Goal: Information Seeking & Learning: Learn about a topic

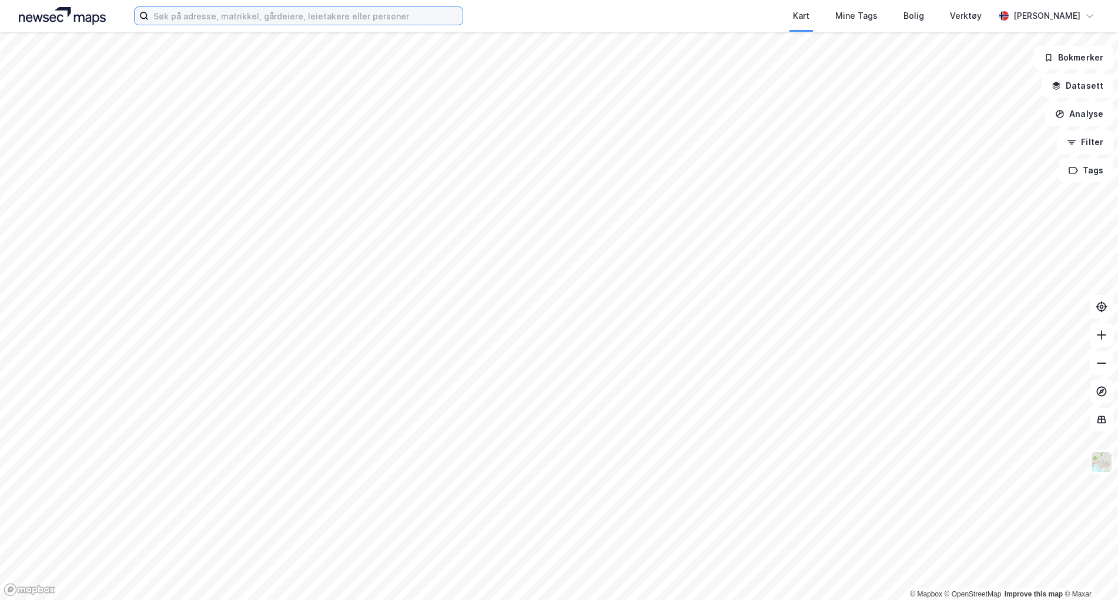
click at [192, 18] on input at bounding box center [306, 16] width 314 height 18
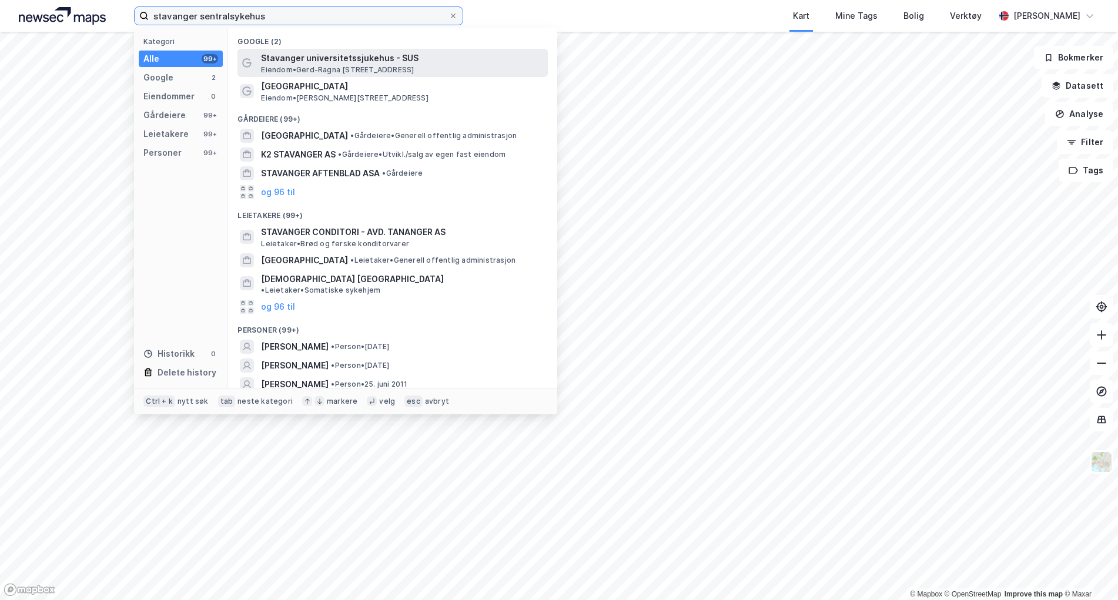
type input "stavanger sentralsykehus"
click at [288, 65] on span "Eiendom • Gerd-[STREET_ADDRESS]" at bounding box center [337, 69] width 153 height 9
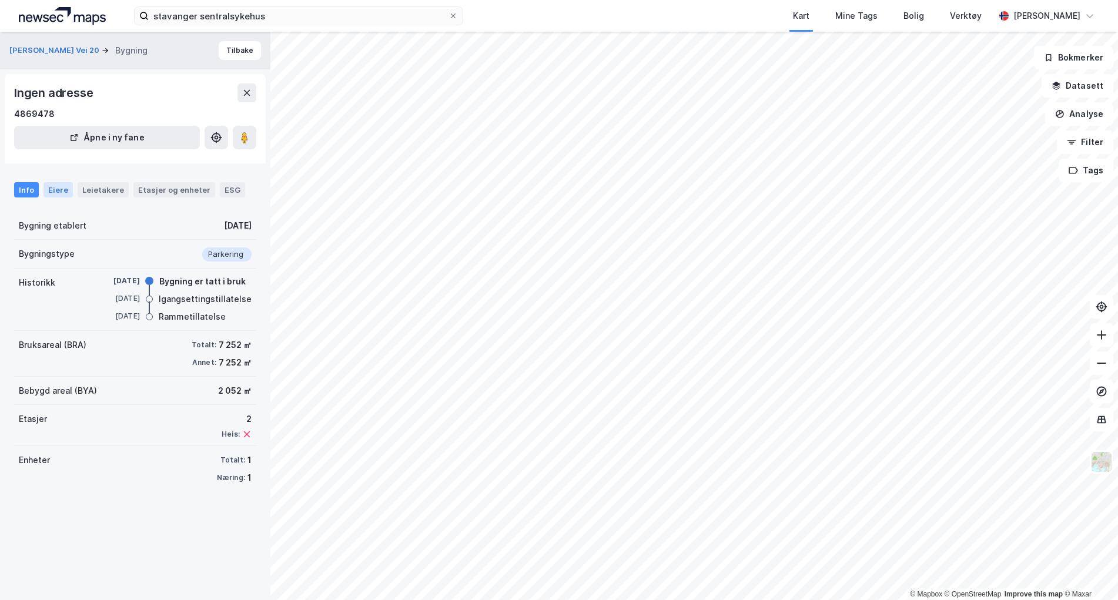
click at [60, 190] on div "Eiere" at bounding box center [57, 189] width 29 height 15
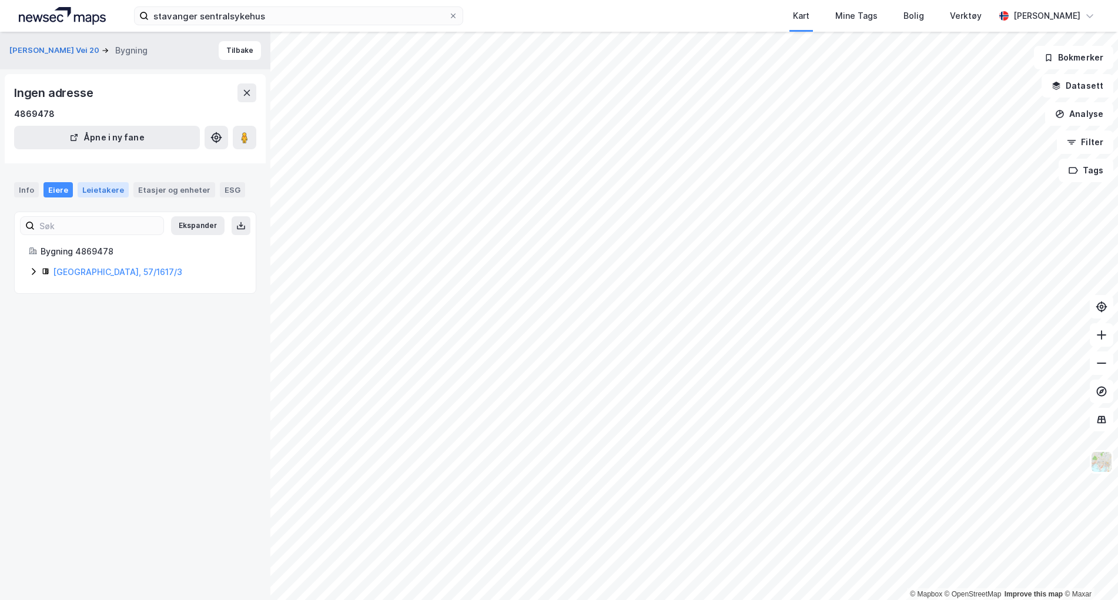
click at [92, 187] on div "Leietakere" at bounding box center [103, 189] width 51 height 15
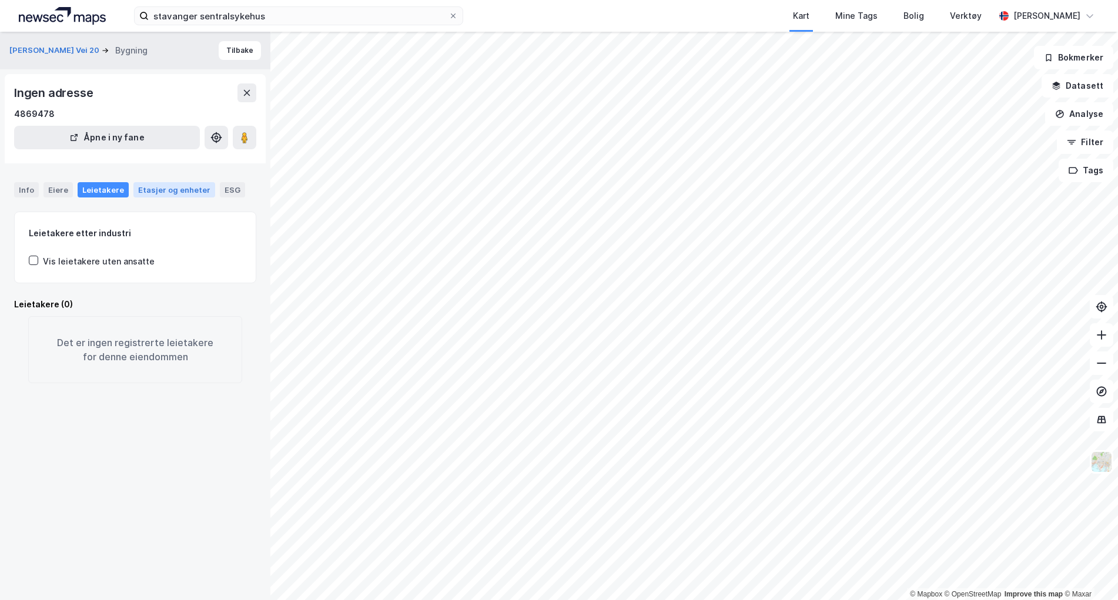
click at [154, 186] on div "Etasjer og enheter" at bounding box center [174, 190] width 72 height 11
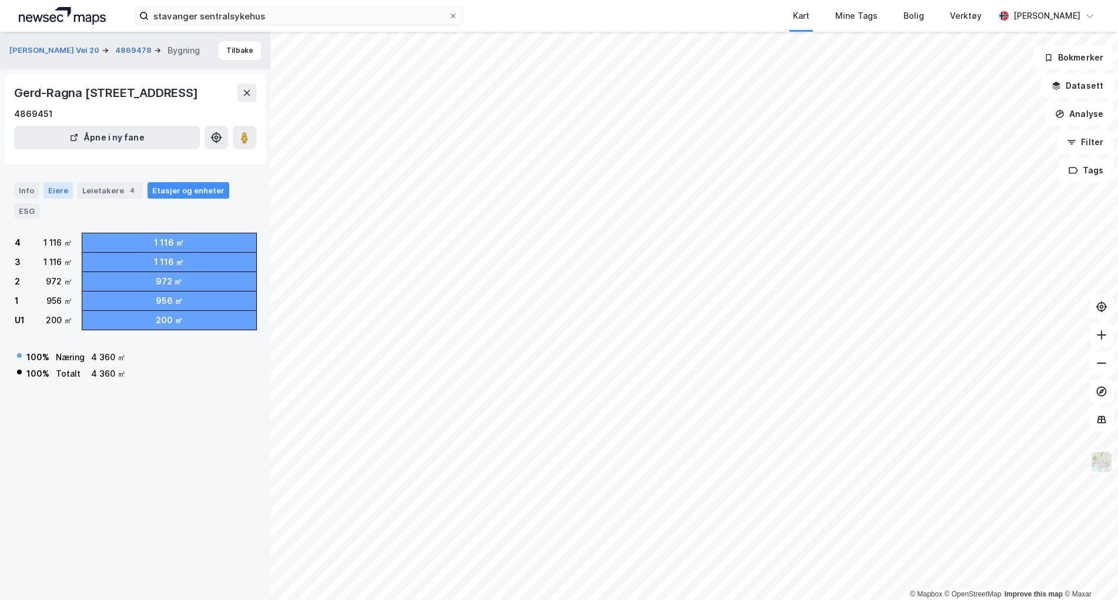
click at [48, 199] on div "Eiere" at bounding box center [57, 190] width 29 height 16
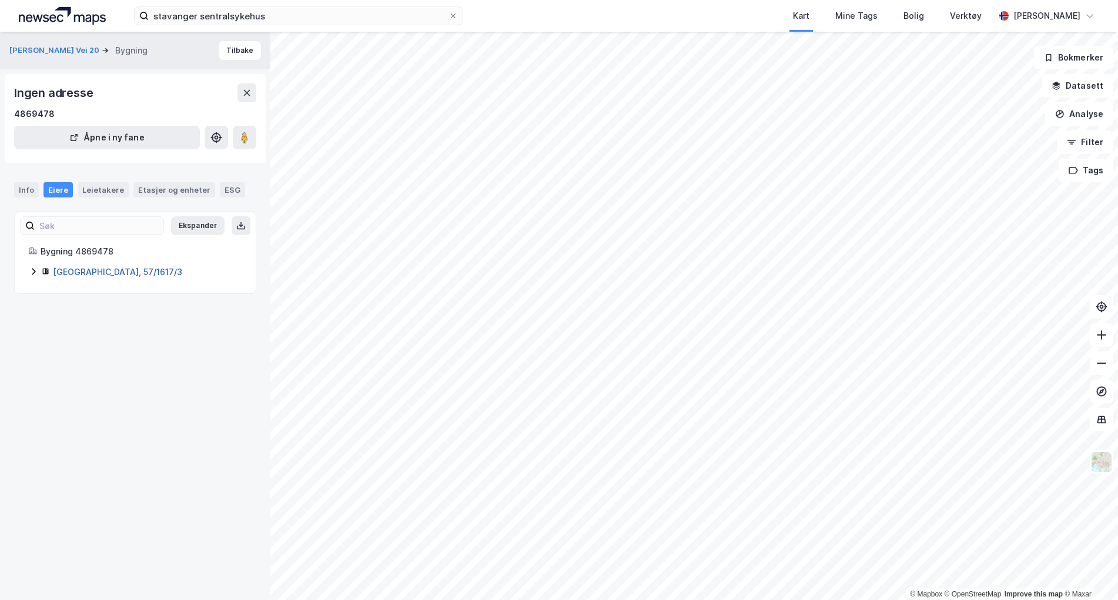
click at [85, 272] on link "[GEOGRAPHIC_DATA], 57/1617/3" at bounding box center [117, 272] width 129 height 10
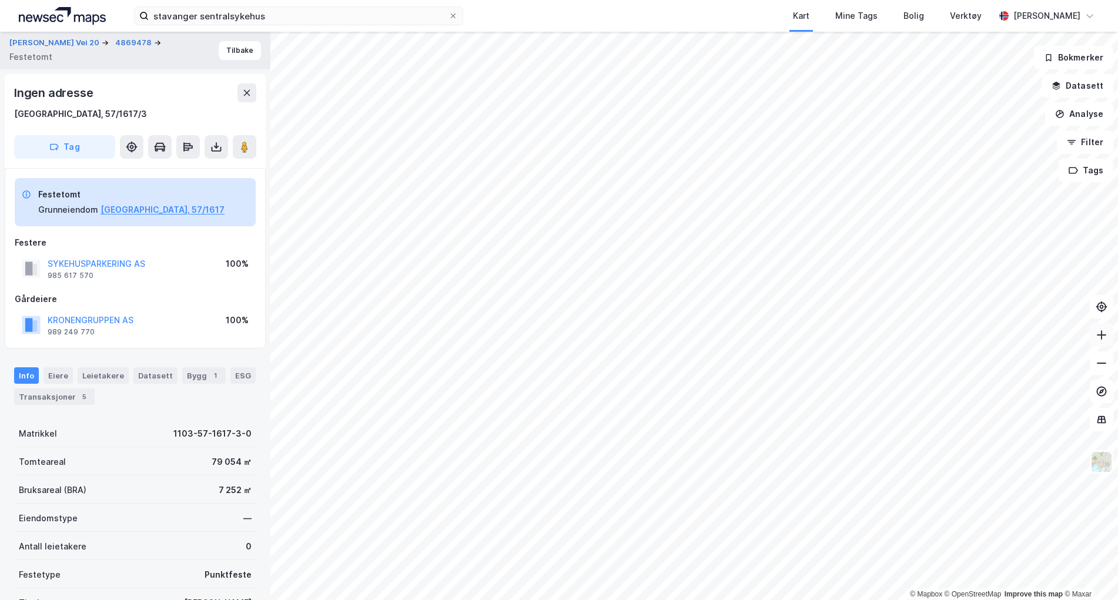
click at [1092, 336] on button at bounding box center [1102, 335] width 24 height 24
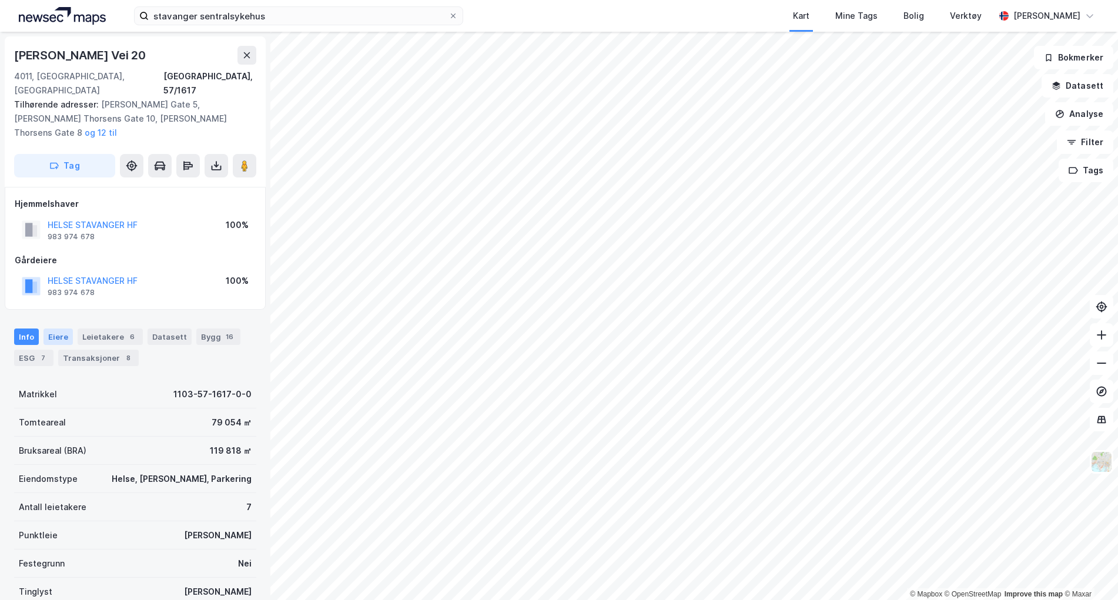
click at [51, 328] on div "Eiere" at bounding box center [57, 336] width 29 height 16
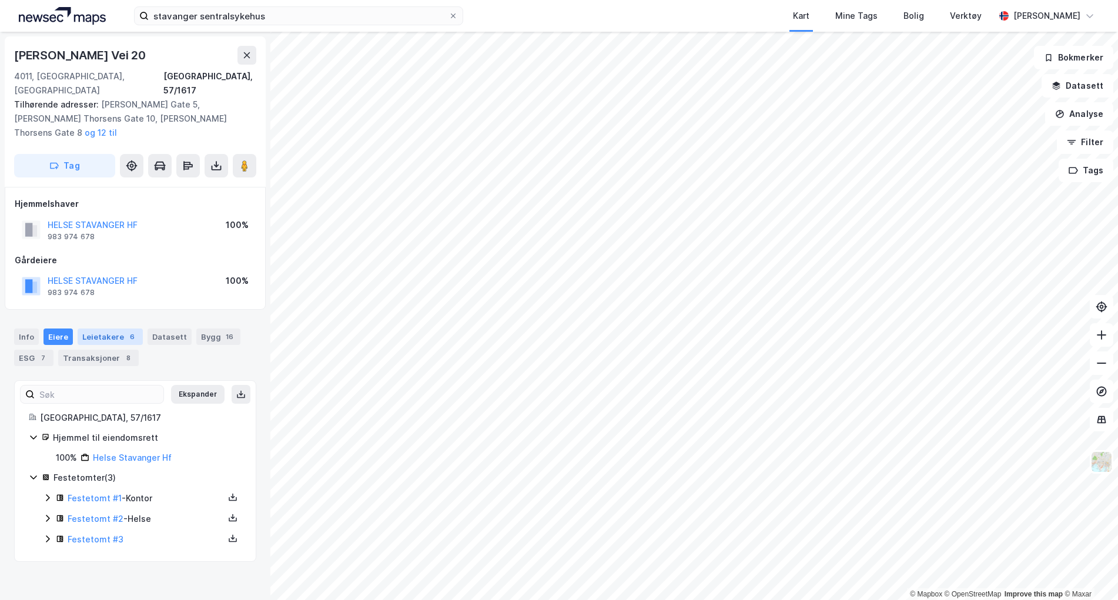
click at [88, 328] on div "Leietakere 6" at bounding box center [110, 336] width 65 height 16
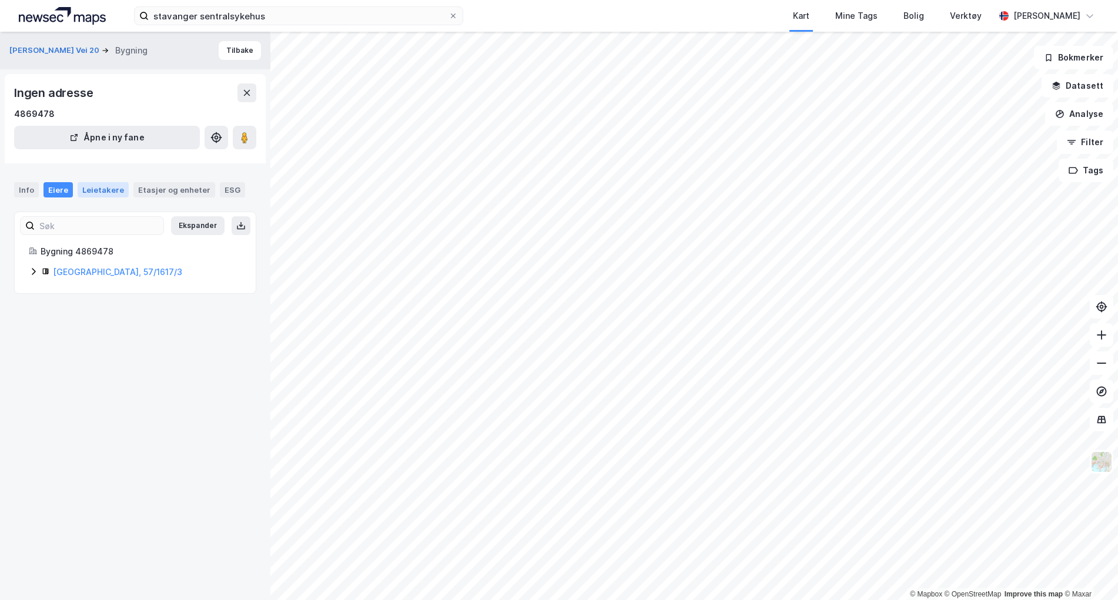
click at [87, 184] on div "Leietakere" at bounding box center [103, 189] width 51 height 15
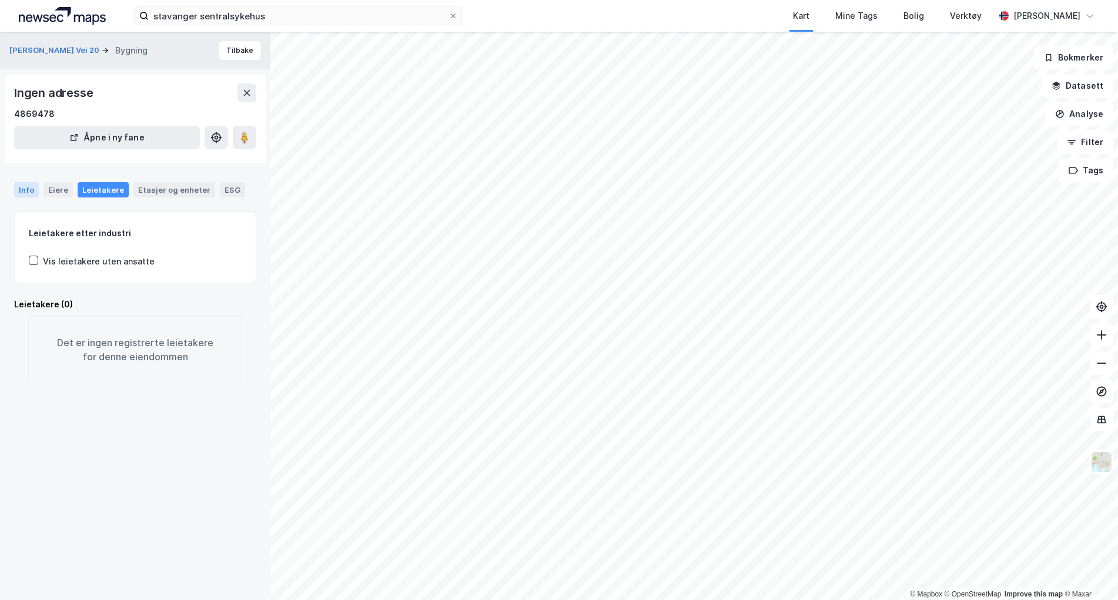
click at [25, 187] on div "Info" at bounding box center [26, 189] width 25 height 15
